Goal: Information Seeking & Learning: Learn about a topic

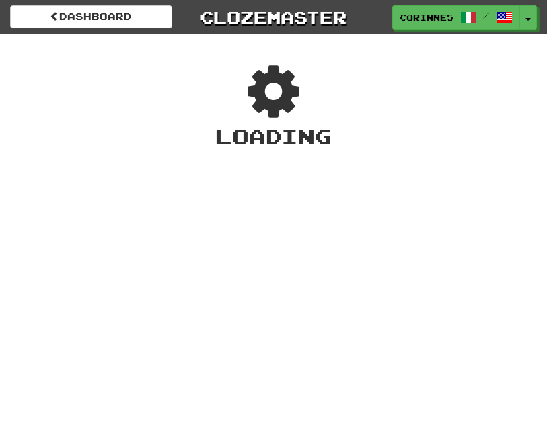
scroll to position [18, 0]
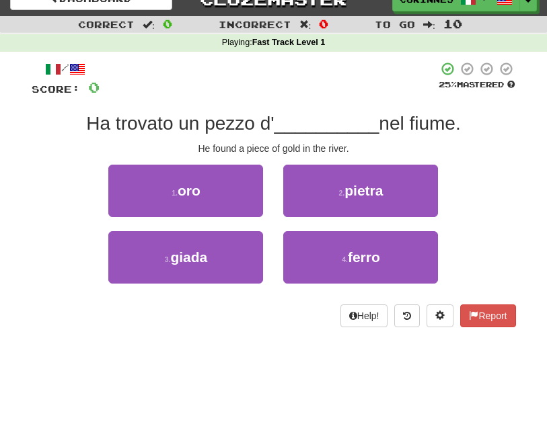
click at [206, 200] on button "1 . oro" at bounding box center [185, 191] width 155 height 52
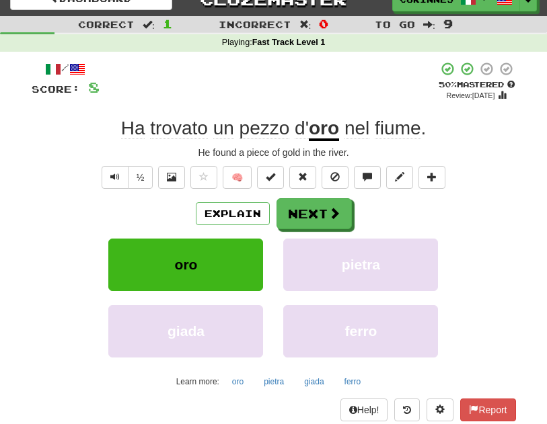
click at [332, 215] on span at bounding box center [334, 213] width 12 height 12
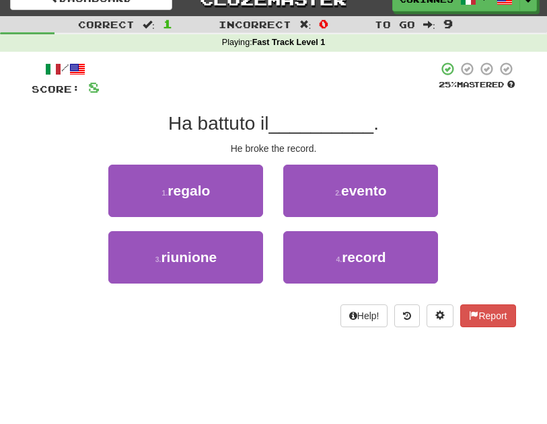
click at [379, 268] on button "4 . record" at bounding box center [360, 257] width 155 height 52
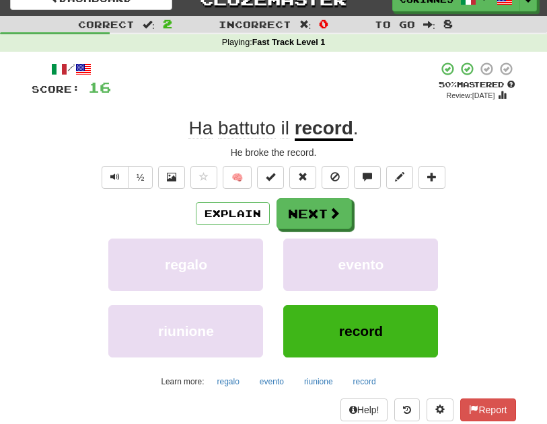
click at [325, 221] on button "Next" at bounding box center [313, 213] width 75 height 31
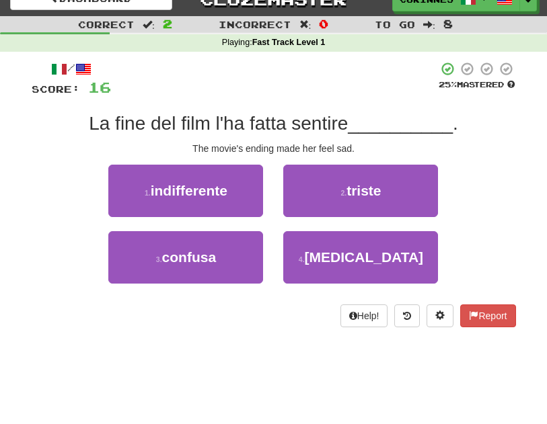
click at [380, 212] on button "2 . triste" at bounding box center [360, 191] width 155 height 52
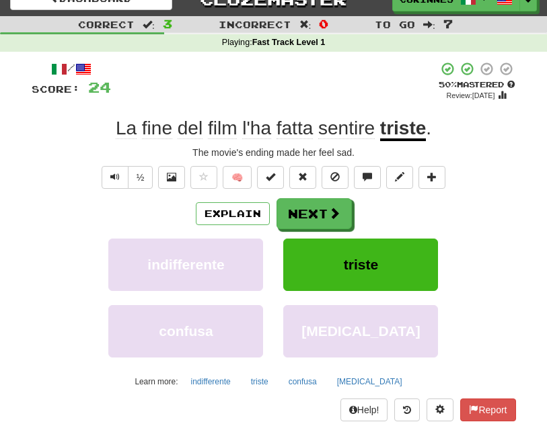
click at [301, 218] on button "Next" at bounding box center [313, 213] width 75 height 31
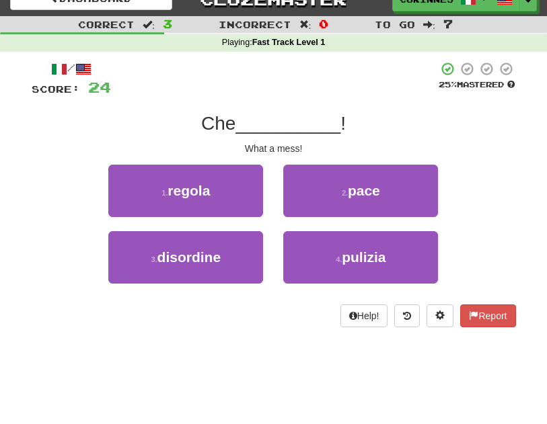
click at [189, 266] on button "3 . disordine" at bounding box center [185, 257] width 155 height 52
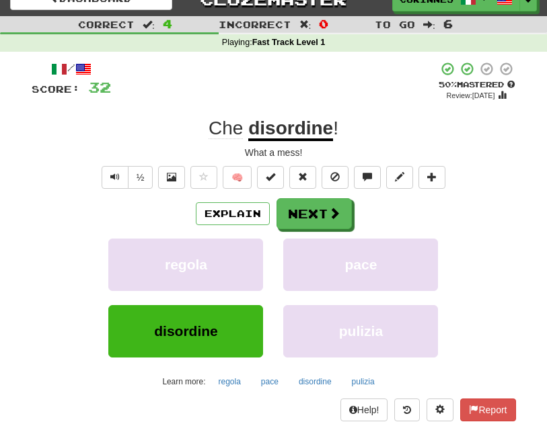
click at [317, 212] on button "Next" at bounding box center [313, 213] width 75 height 31
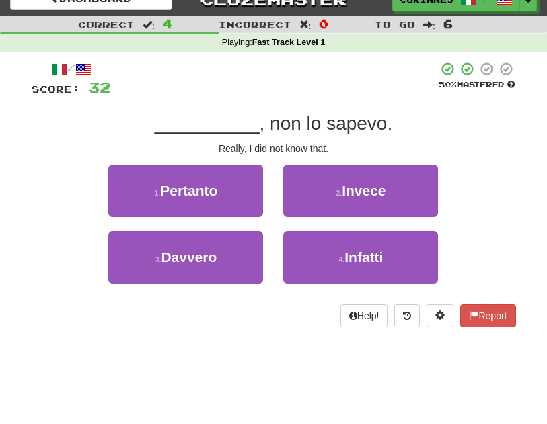
click at [194, 193] on span "Pertanto" at bounding box center [188, 190] width 57 height 15
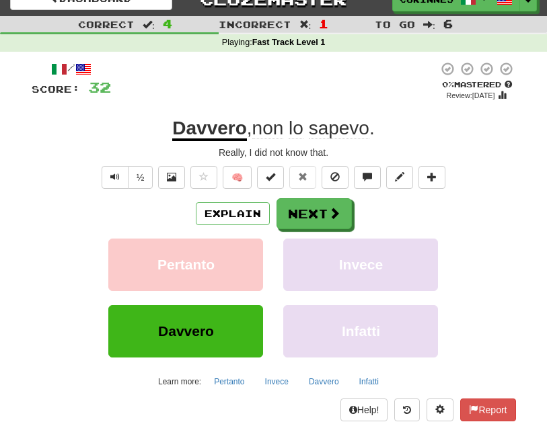
click at [308, 214] on button "Next" at bounding box center [313, 213] width 75 height 31
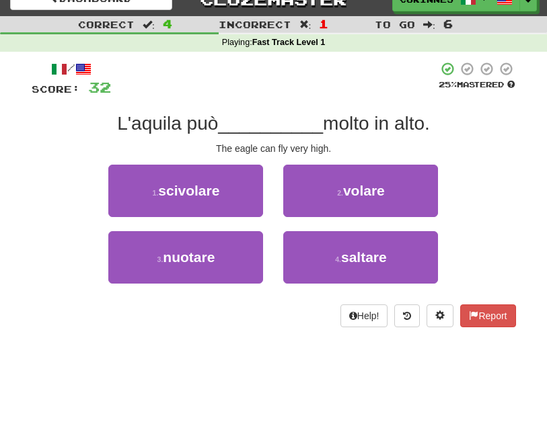
click at [348, 192] on span "volare" at bounding box center [364, 190] width 42 height 15
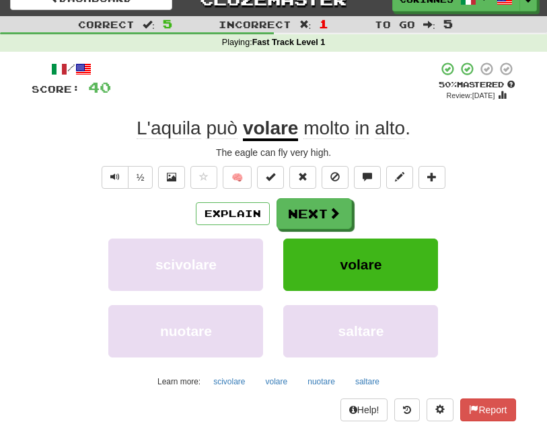
click at [311, 213] on button "Next" at bounding box center [313, 213] width 75 height 31
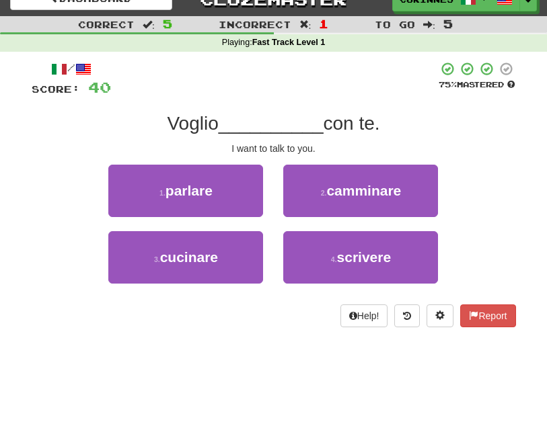
click at [193, 198] on button "1 . parlare" at bounding box center [185, 191] width 155 height 52
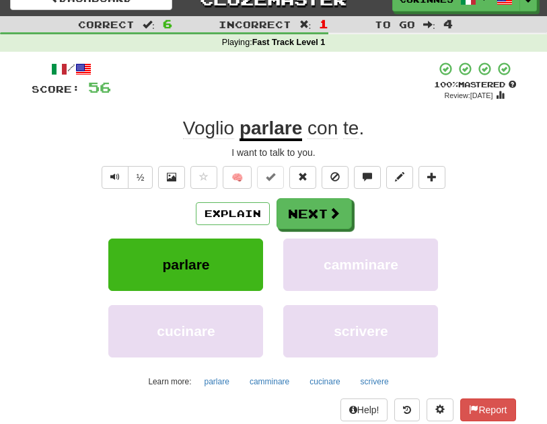
click at [313, 209] on button "Next" at bounding box center [313, 213] width 75 height 31
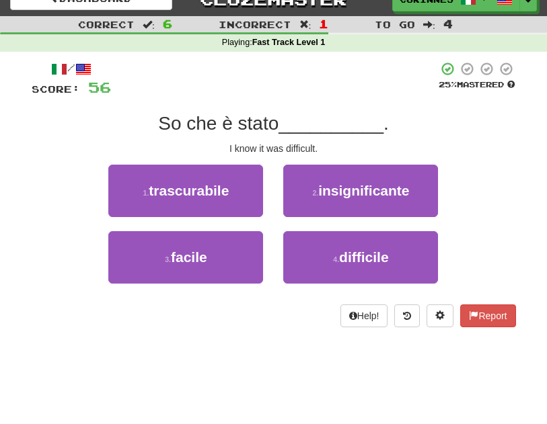
click at [359, 266] on button "4 . [MEDICAL_DATA]" at bounding box center [360, 257] width 155 height 52
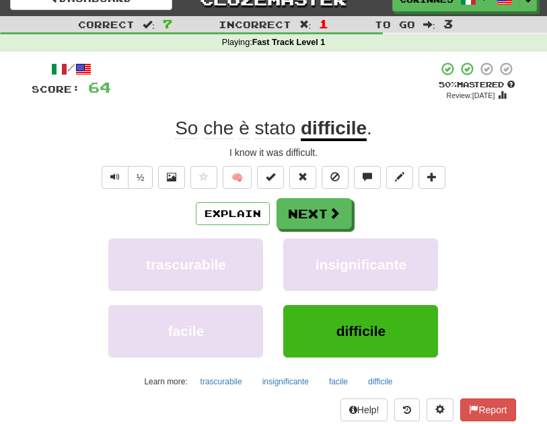
click at [315, 213] on button "Next" at bounding box center [313, 213] width 75 height 31
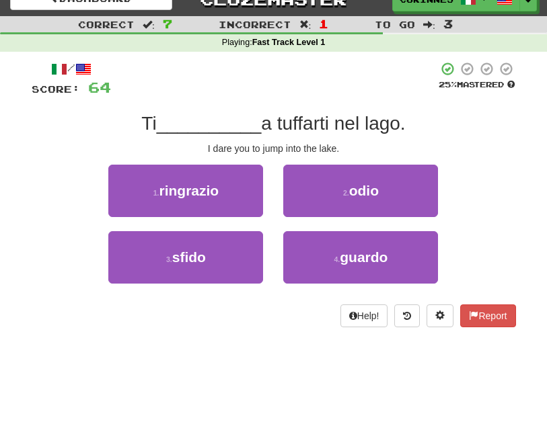
click at [368, 189] on span "odio" at bounding box center [364, 190] width 30 height 15
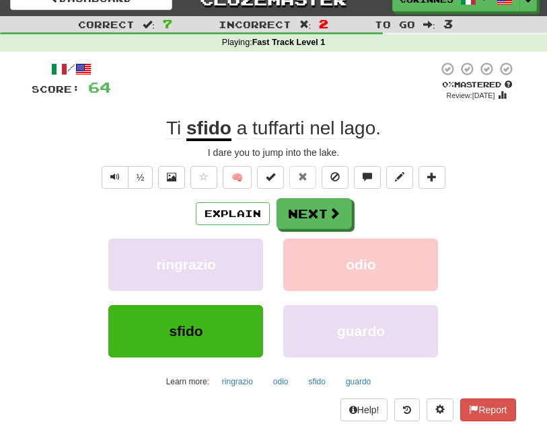
click at [307, 208] on button "Next" at bounding box center [313, 213] width 75 height 31
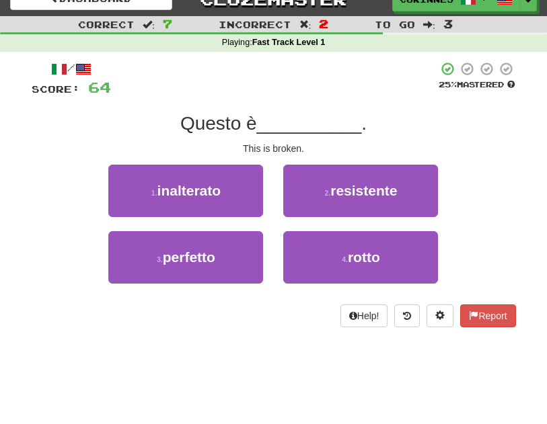
click at [381, 280] on button "4 . rotto" at bounding box center [360, 257] width 155 height 52
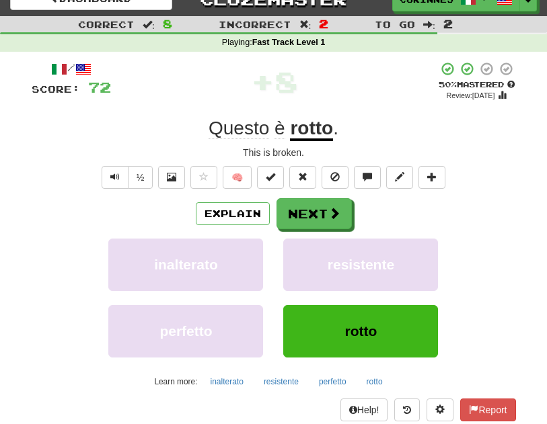
click at [311, 210] on button "Next" at bounding box center [313, 213] width 75 height 31
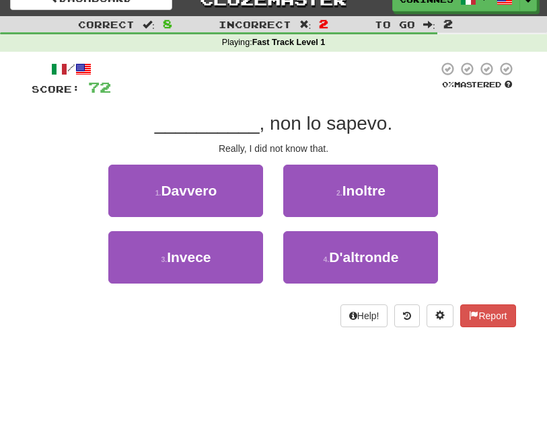
click at [179, 201] on button "1 . Davvero" at bounding box center [185, 191] width 155 height 52
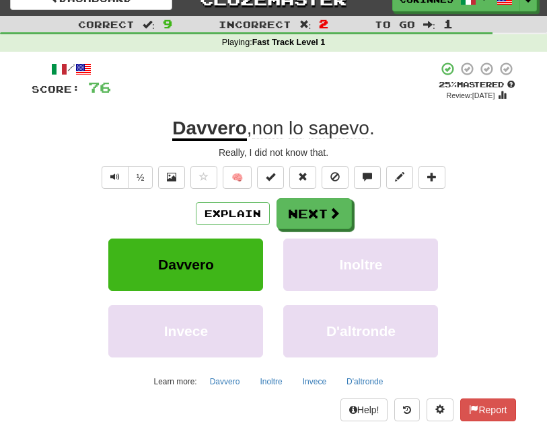
click at [313, 208] on button "Next" at bounding box center [313, 213] width 75 height 31
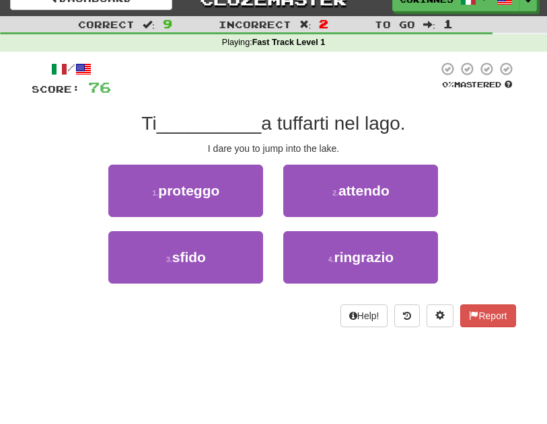
click at [187, 266] on button "3 . sfido" at bounding box center [185, 257] width 155 height 52
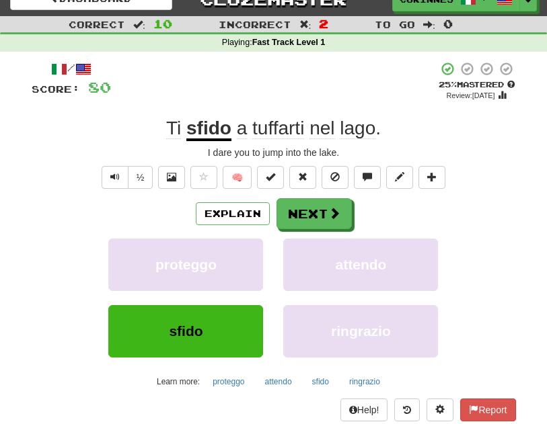
click at [309, 208] on button "Next" at bounding box center [313, 213] width 75 height 31
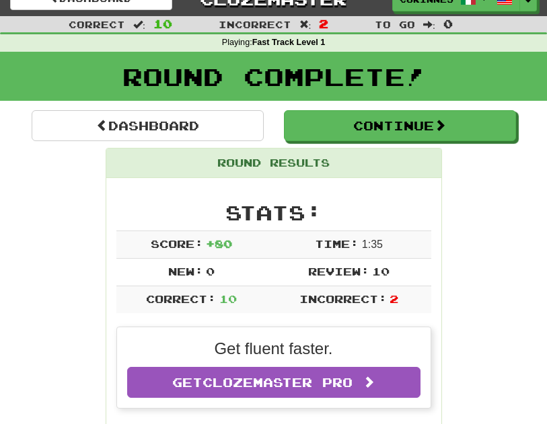
click at [369, 130] on button "Continue" at bounding box center [400, 125] width 232 height 31
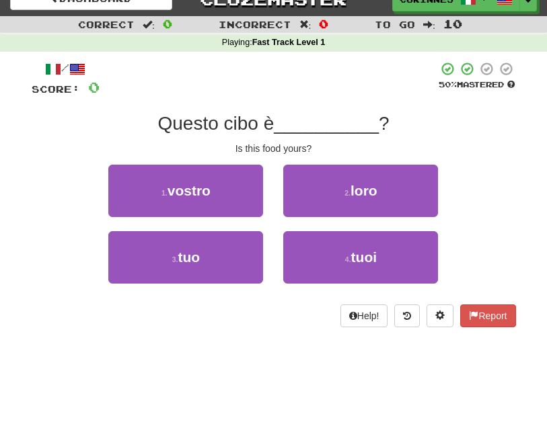
click at [192, 266] on button "3 . tuo" at bounding box center [185, 257] width 155 height 52
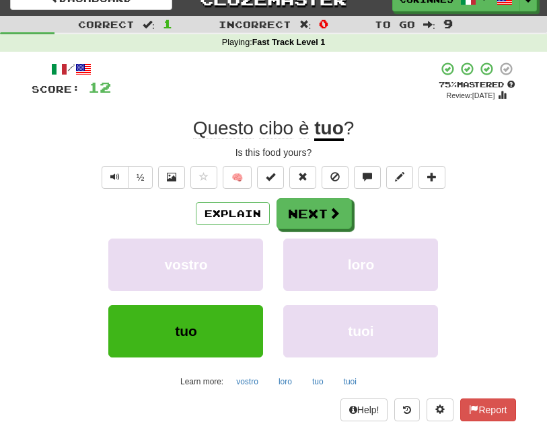
click at [305, 216] on button "Next" at bounding box center [313, 213] width 75 height 31
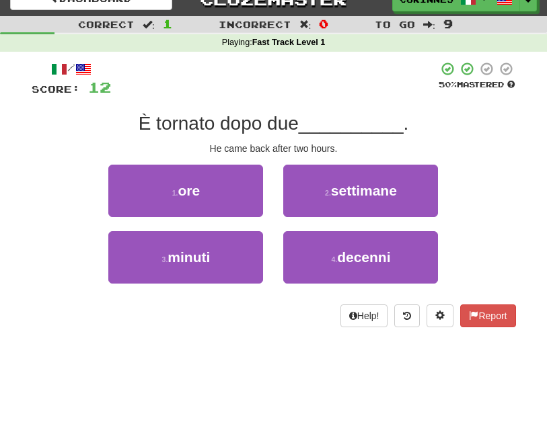
click at [191, 202] on button "1 . ore" at bounding box center [185, 191] width 155 height 52
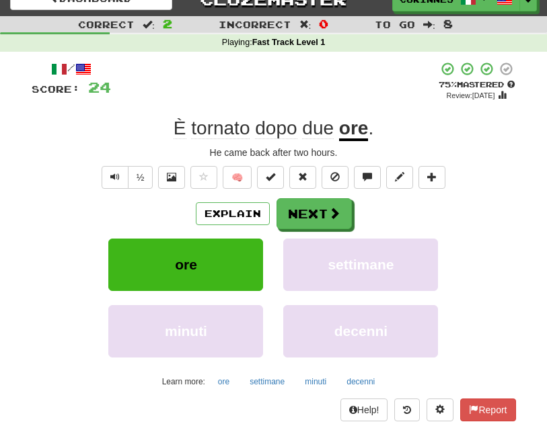
click at [312, 211] on button "Next" at bounding box center [313, 213] width 75 height 31
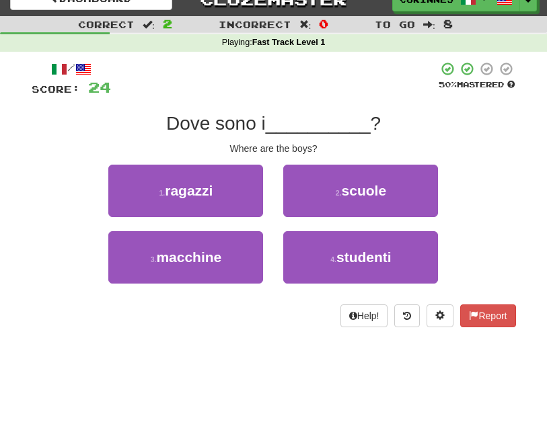
click at [194, 196] on span "ragazzi" at bounding box center [189, 190] width 48 height 15
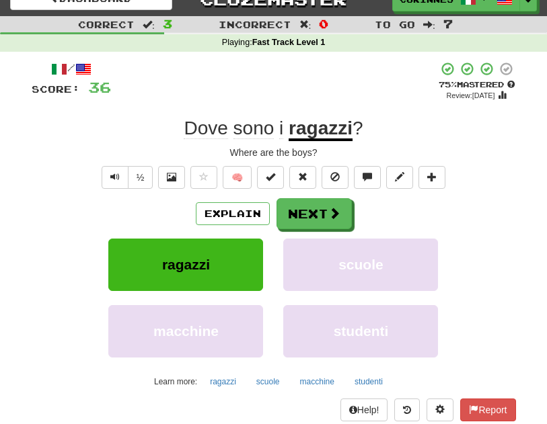
click at [312, 212] on button "Next" at bounding box center [313, 213] width 75 height 31
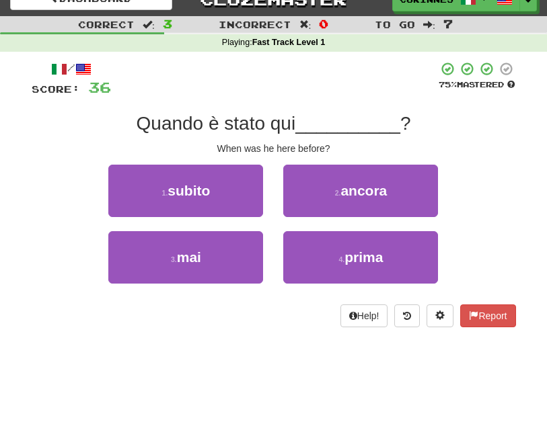
click at [356, 196] on span "ancora" at bounding box center [363, 190] width 46 height 15
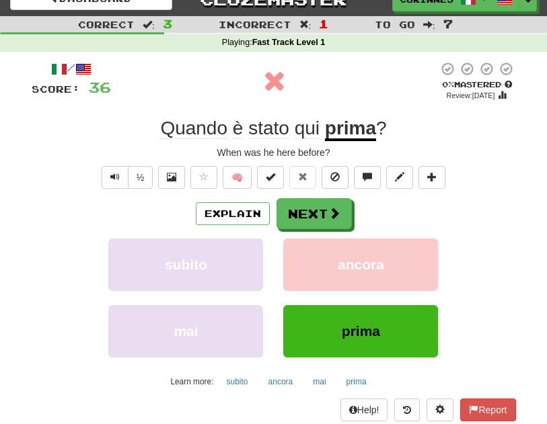
click at [308, 210] on button "Next" at bounding box center [313, 213] width 75 height 31
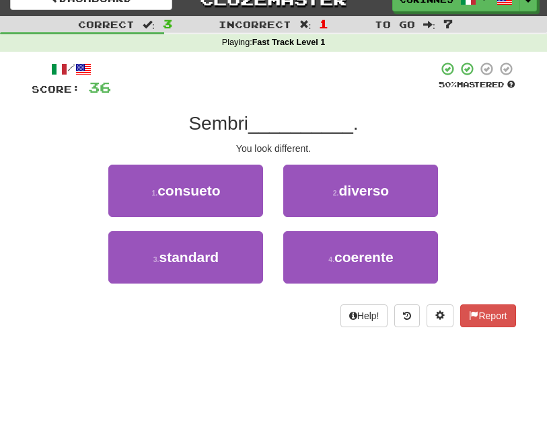
click at [348, 205] on button "2 . diverso" at bounding box center [360, 191] width 155 height 52
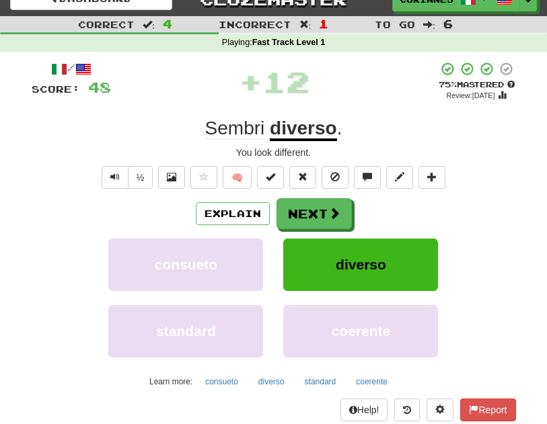
click at [307, 219] on button "Next" at bounding box center [313, 213] width 75 height 31
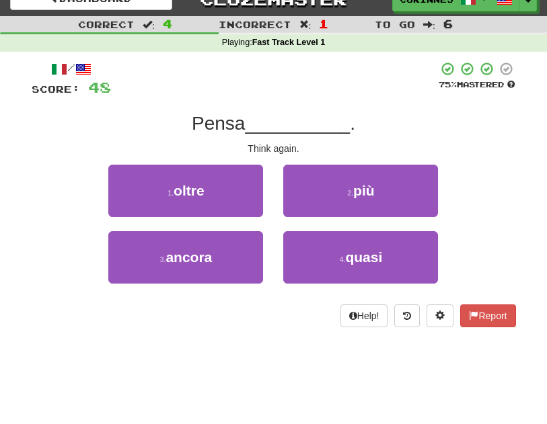
click at [174, 261] on span "ancora" at bounding box center [188, 256] width 46 height 15
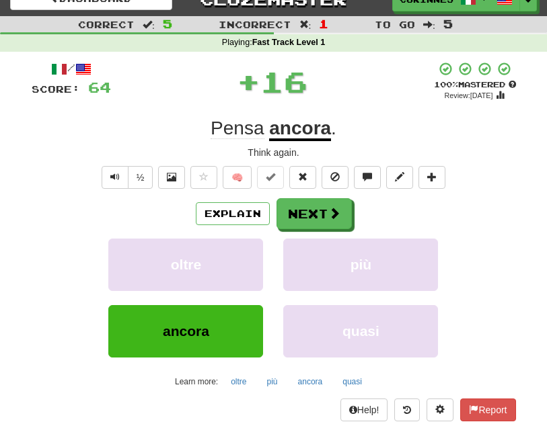
click at [313, 212] on button "Next" at bounding box center [313, 213] width 75 height 31
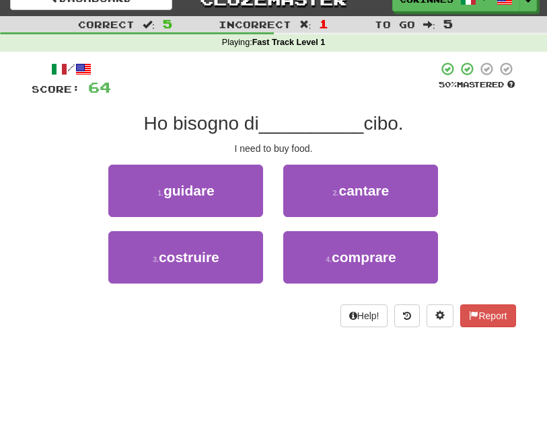
click at [407, 264] on button "4 . comprare" at bounding box center [360, 257] width 155 height 52
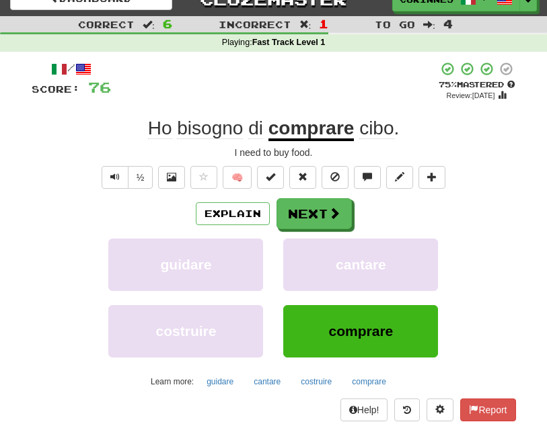
click at [308, 218] on button "Next" at bounding box center [313, 213] width 75 height 31
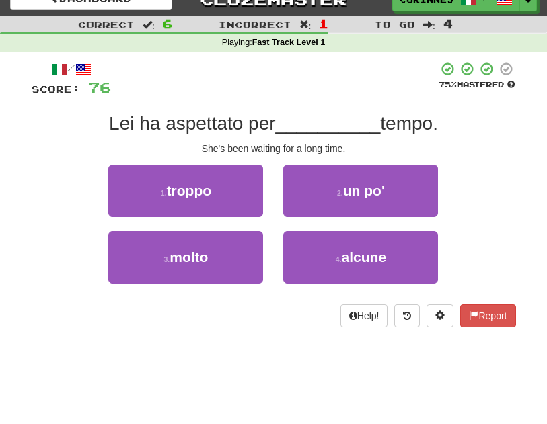
click at [182, 273] on button "3 . molto" at bounding box center [185, 257] width 155 height 52
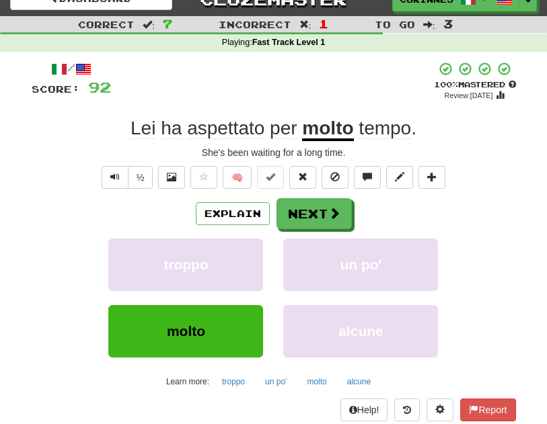
click at [315, 221] on button "Next" at bounding box center [313, 213] width 75 height 31
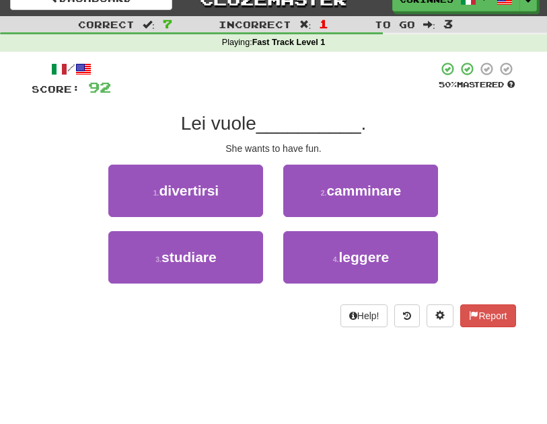
click at [206, 202] on button "1 . divertirsi" at bounding box center [185, 191] width 155 height 52
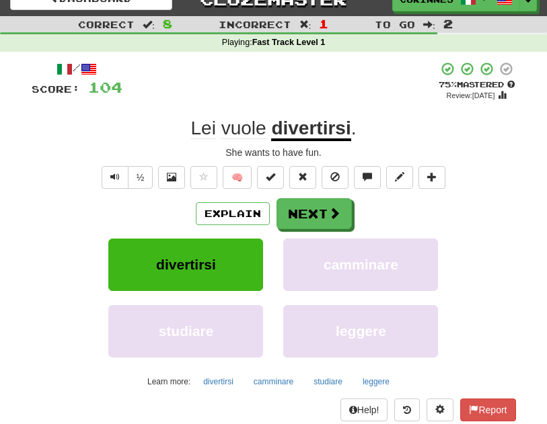
click at [313, 218] on button "Next" at bounding box center [313, 213] width 75 height 31
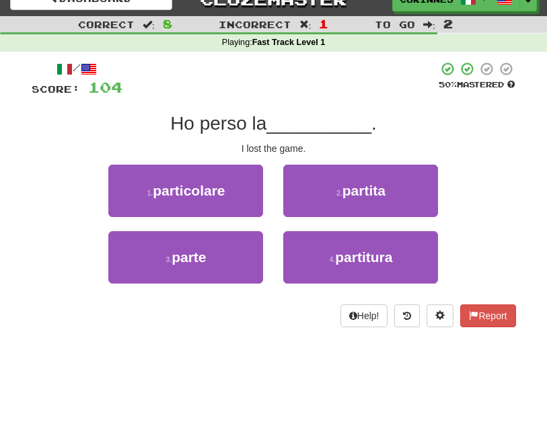
click at [382, 200] on button "2 . partita" at bounding box center [360, 191] width 155 height 52
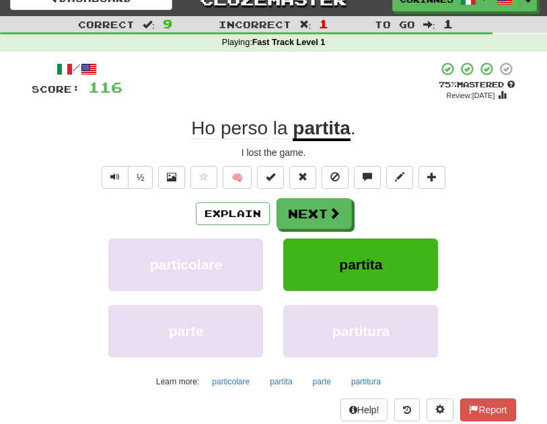
click at [300, 206] on button "Next" at bounding box center [313, 213] width 75 height 31
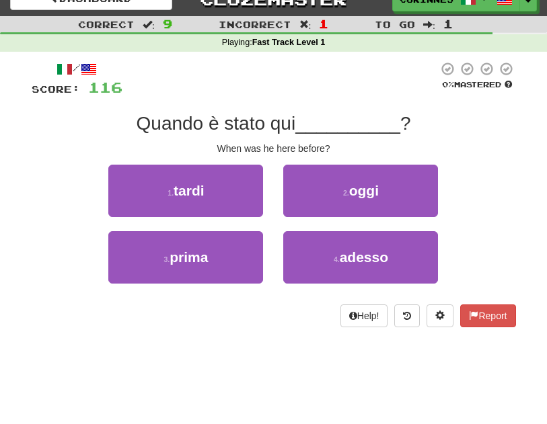
click at [180, 255] on span "prima" at bounding box center [188, 256] width 38 height 15
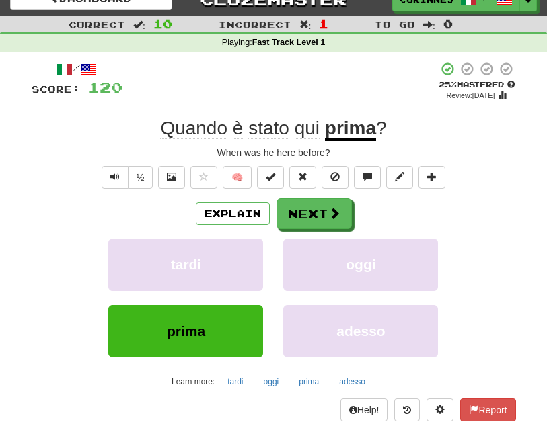
click at [319, 222] on button "Next" at bounding box center [313, 213] width 75 height 31
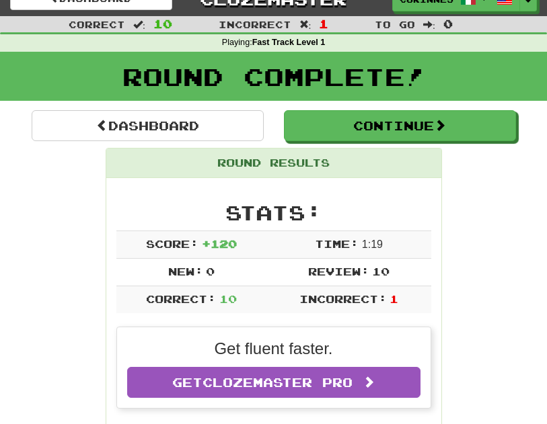
click at [463, 132] on button "Continue" at bounding box center [400, 125] width 232 height 31
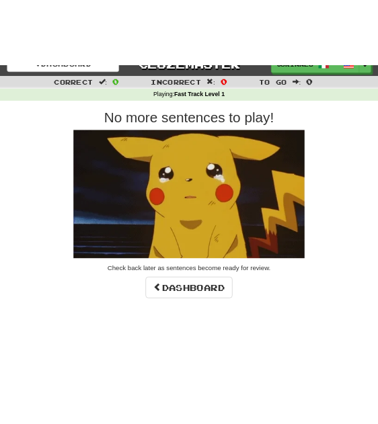
scroll to position [0, 0]
